Goal: Information Seeking & Learning: Learn about a topic

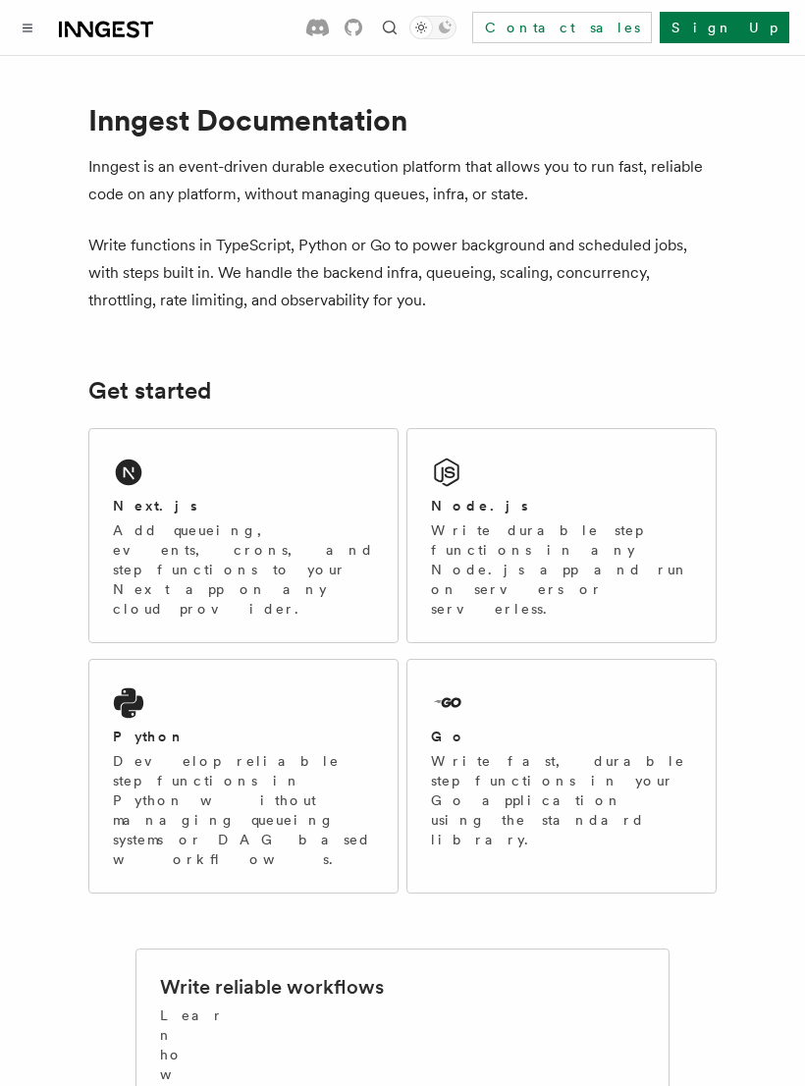
click at [331, 537] on p "Add queueing, events, crons, and step functions to your Next app on any cloud p…" at bounding box center [243, 569] width 261 height 98
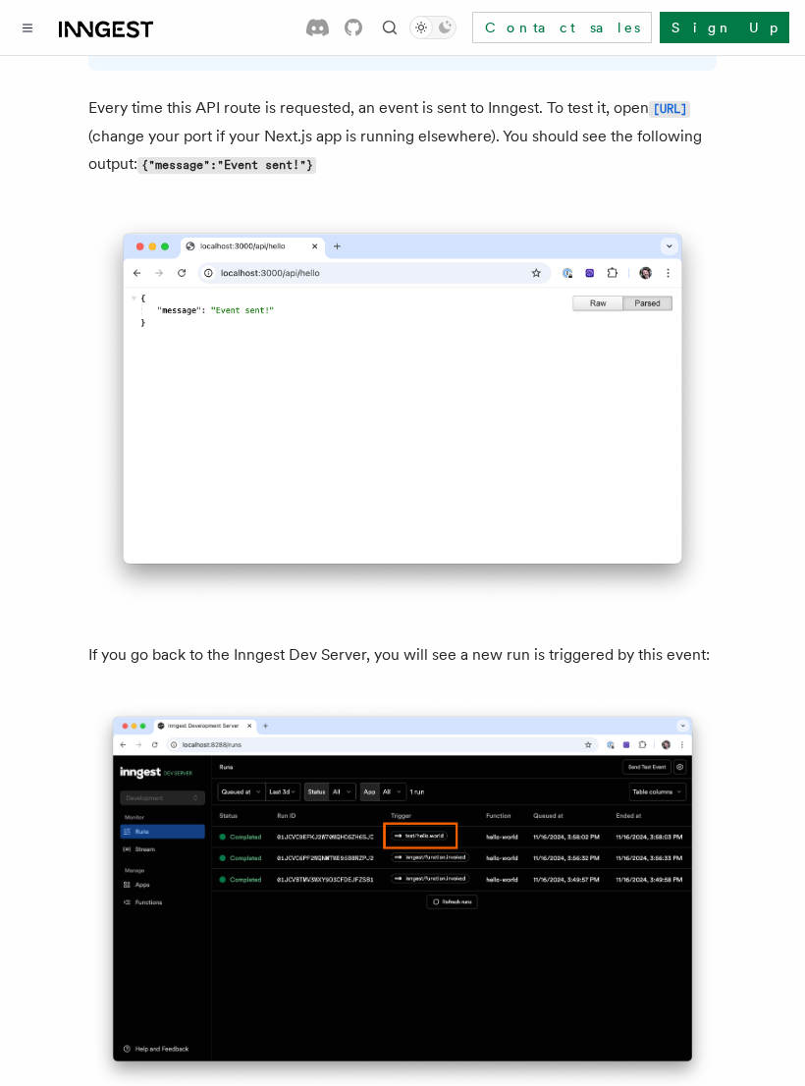
scroll to position [10276, 0]
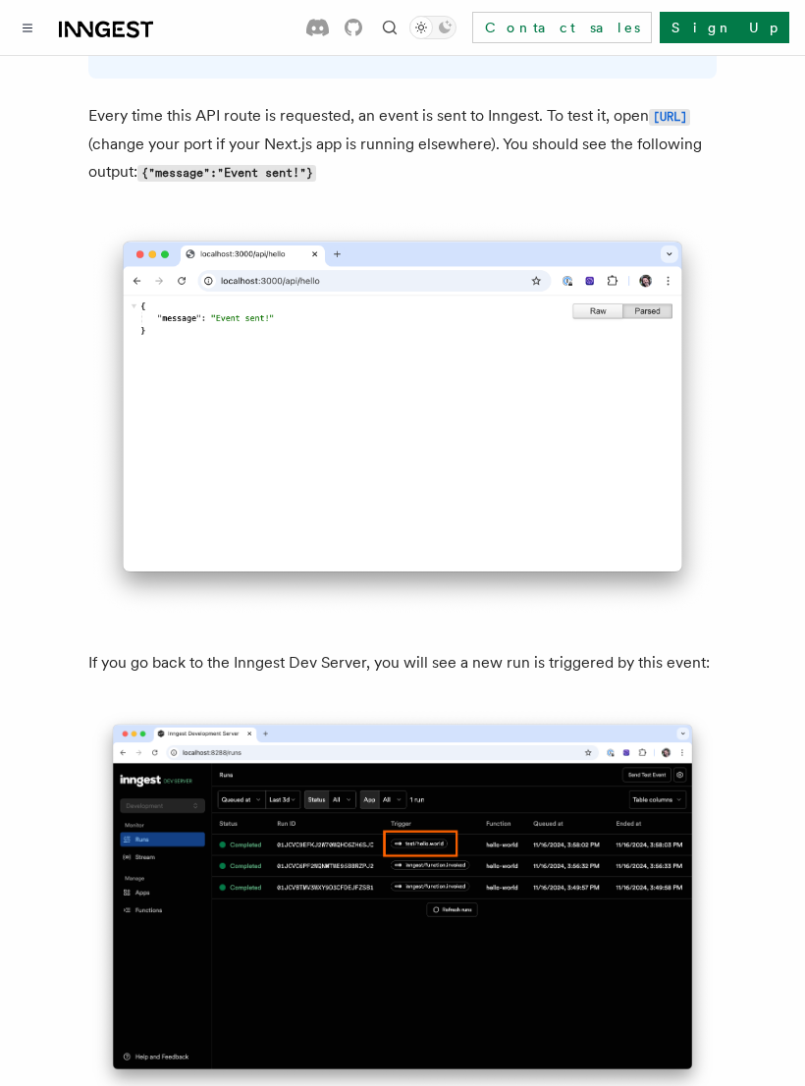
click at [23, 24] on icon "Toggle navigation" at bounding box center [28, 28] width 10 height 9
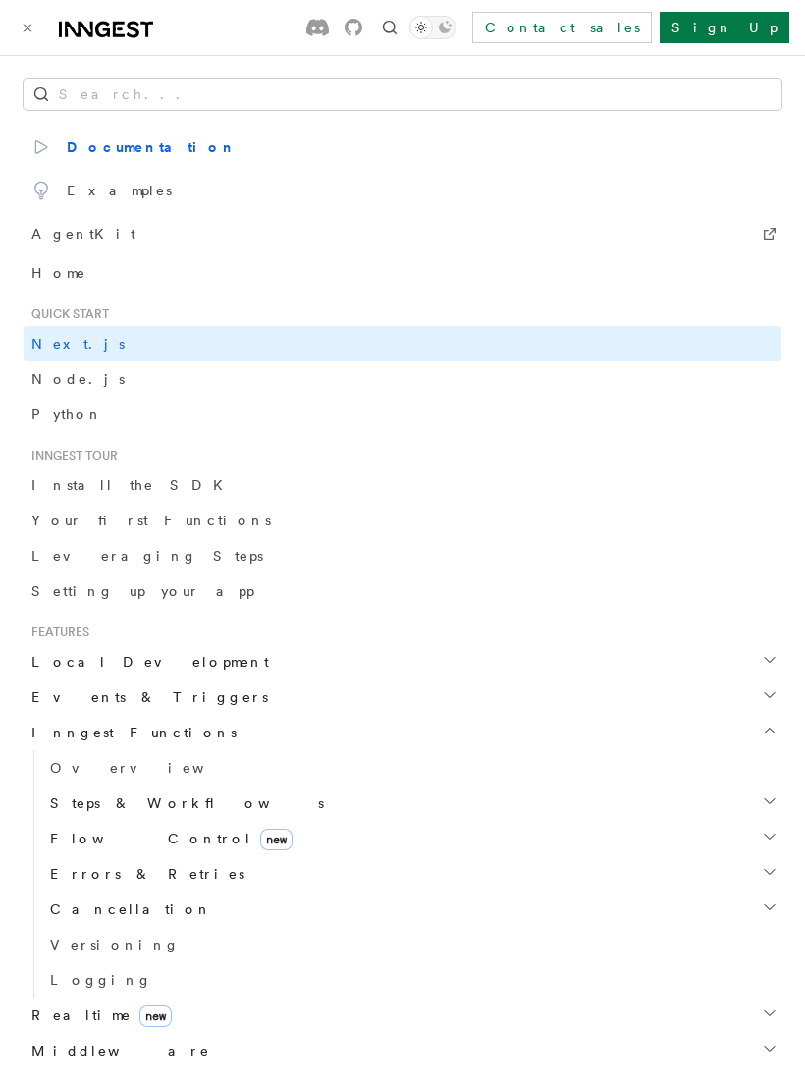
click at [68, 239] on span "AgentKit" at bounding box center [83, 233] width 104 height 27
click at [89, 189] on span "Examples" at bounding box center [101, 190] width 140 height 27
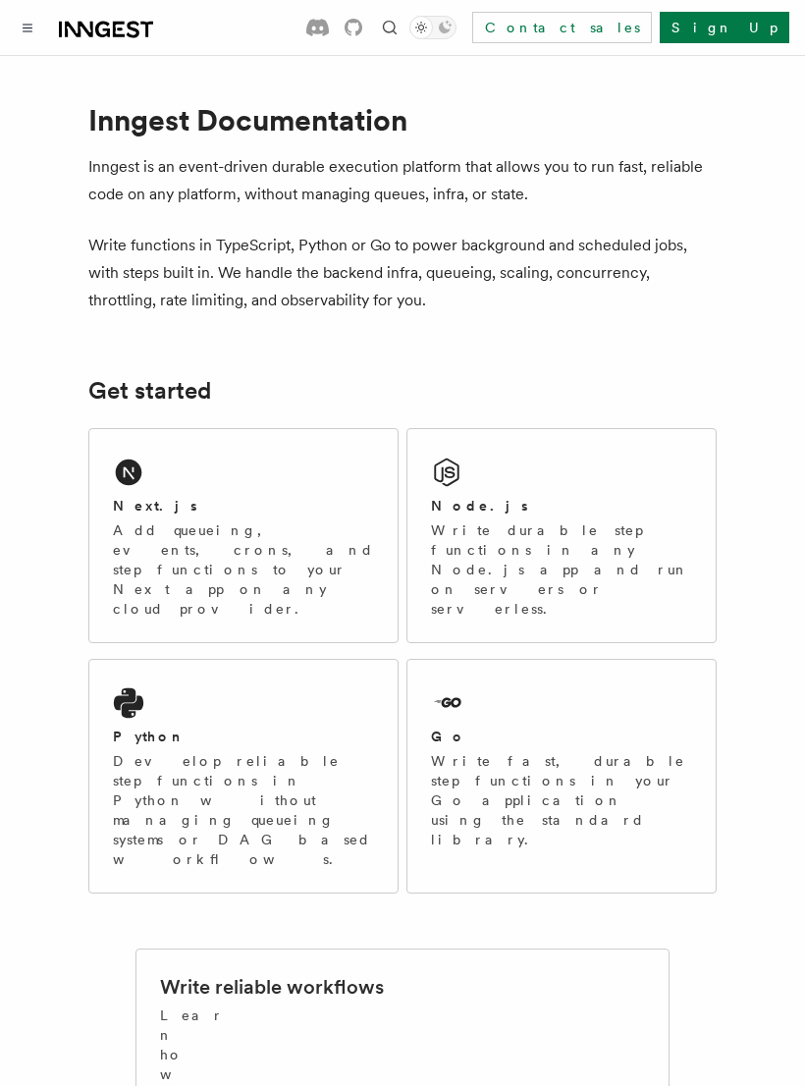
click at [528, 751] on p "Write fast, durable step functions in your Go application using the standard li…" at bounding box center [561, 800] width 261 height 98
